Goal: Information Seeking & Learning: Learn about a topic

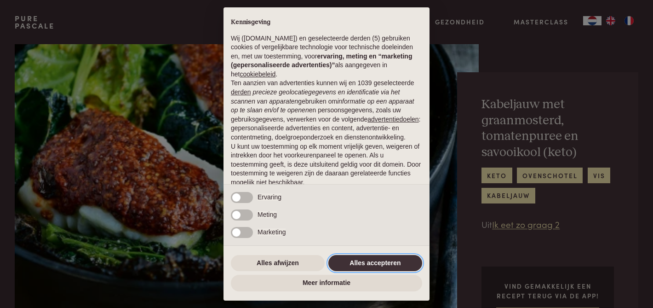
click at [377, 264] on button "Alles accepteren" at bounding box center [376, 263] width 94 height 17
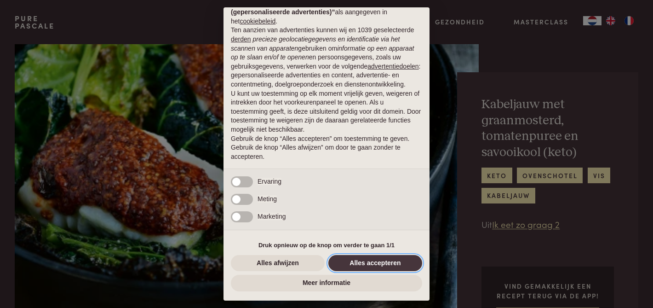
click at [377, 262] on button "Alles accepteren" at bounding box center [376, 263] width 94 height 17
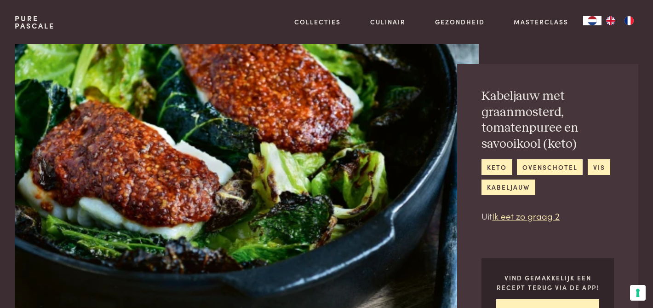
scroll to position [8, 0]
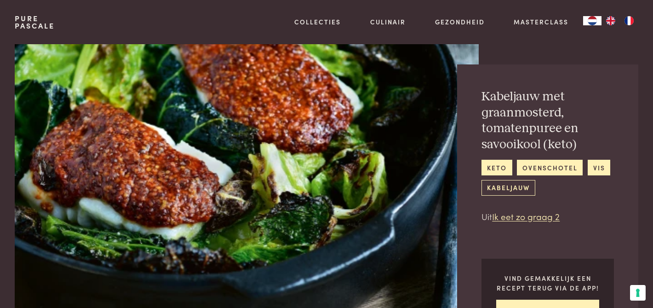
click at [507, 187] on link "kabeljauw" at bounding box center [508, 187] width 53 height 15
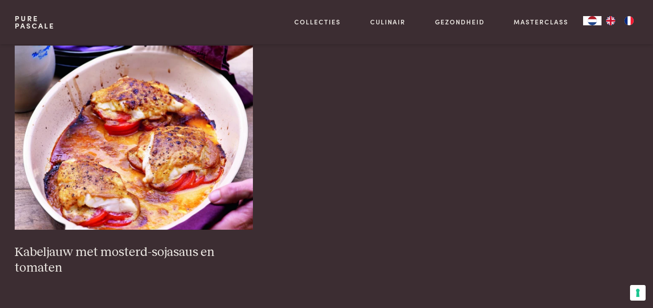
scroll to position [668, 0]
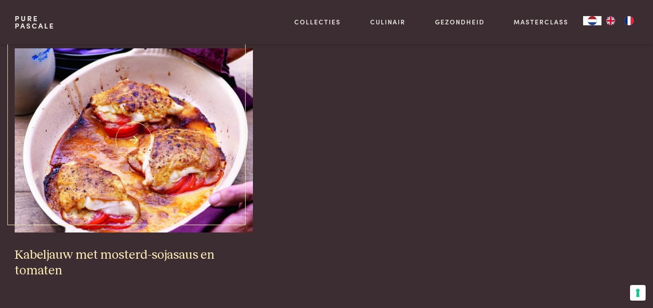
click at [154, 156] on img at bounding box center [134, 140] width 239 height 184
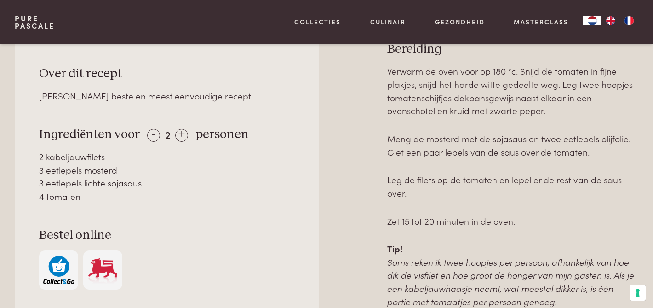
scroll to position [431, 0]
